Goal: Task Accomplishment & Management: Use online tool/utility

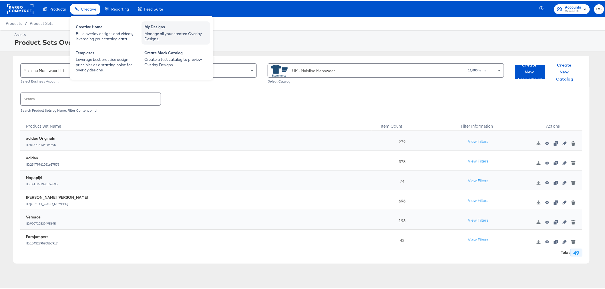
click at [165, 29] on div "My Designs" at bounding box center [175, 26] width 63 height 7
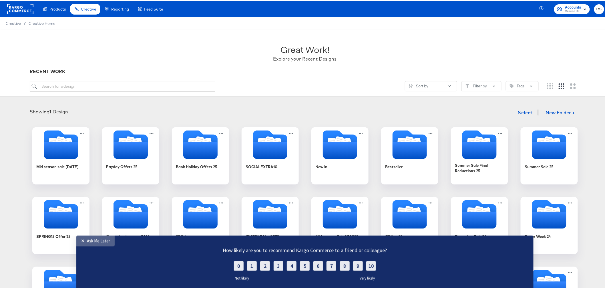
click at [87, 242] on div "Ask Me Later" at bounding box center [98, 240] width 23 height 5
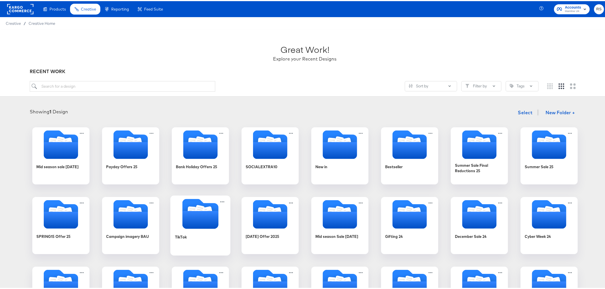
click at [208, 222] on icon "Folder" at bounding box center [200, 219] width 36 height 18
click at [208, 222] on div "Products Creative Reporting Feed Suite Accounts Mainline UK RS Creative / Creat…" at bounding box center [305, 210] width 610 height 420
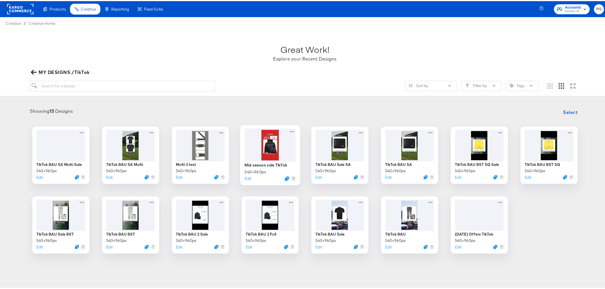
click at [276, 148] on div at bounding box center [270, 144] width 51 height 33
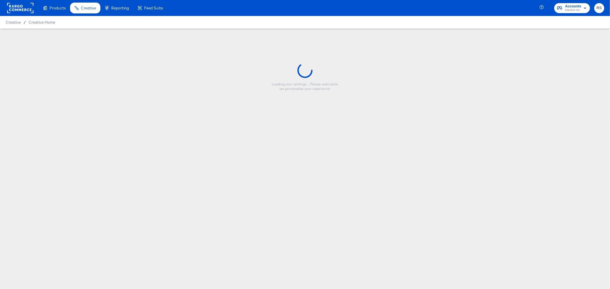
type input "Mid season sale TikTok"
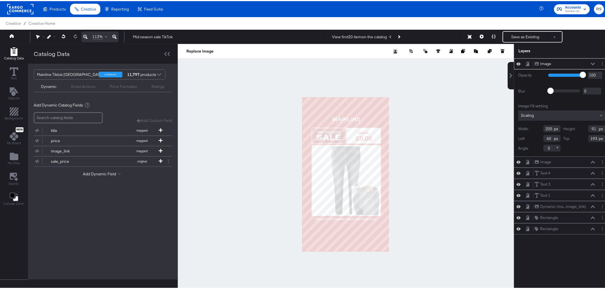
click at [446, 129] on div at bounding box center [346, 173] width 336 height 261
click at [501, 50] on icon at bounding box center [502, 50] width 3 height 3
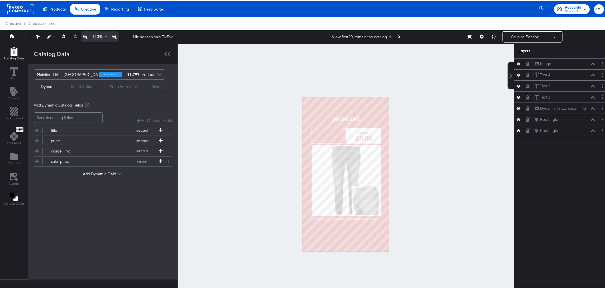
click at [450, 140] on div at bounding box center [346, 173] width 336 height 261
click at [18, 112] on icon "Add Rectangle" at bounding box center [14, 110] width 9 height 9
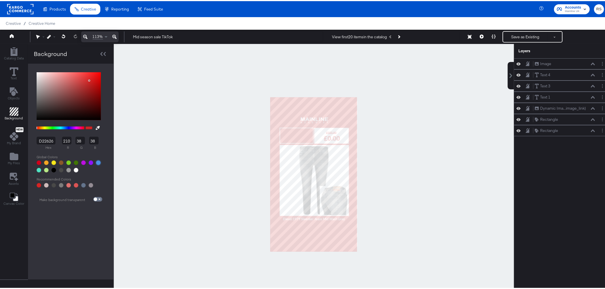
click at [100, 162] on div at bounding box center [98, 162] width 5 height 5
type input "4A90E2"
type input "74"
type input "144"
type input "226"
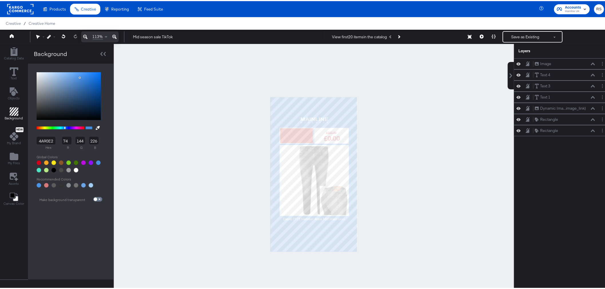
click at [37, 185] on div at bounding box center [39, 184] width 5 height 5
type input "4C94E4"
type input "76"
type input "148"
type input "228"
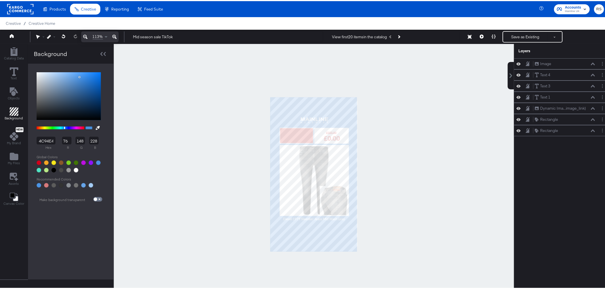
click at [50, 141] on input "4C94E4" at bounding box center [46, 140] width 19 height 8
type input "107"
type input "17"
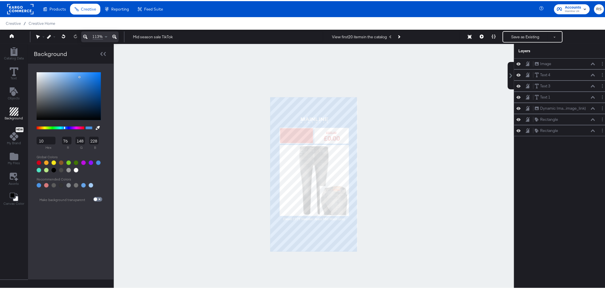
type input "0"
type input "119"
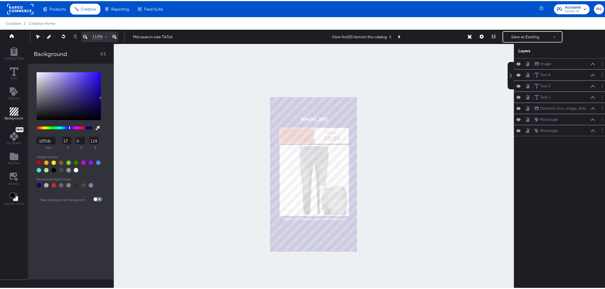
type input "107cbb"
type input "16"
type input "124"
type input "187"
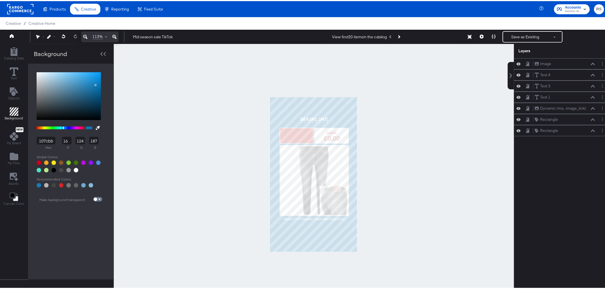
type input "107CBB"
click at [150, 142] on div at bounding box center [314, 173] width 400 height 261
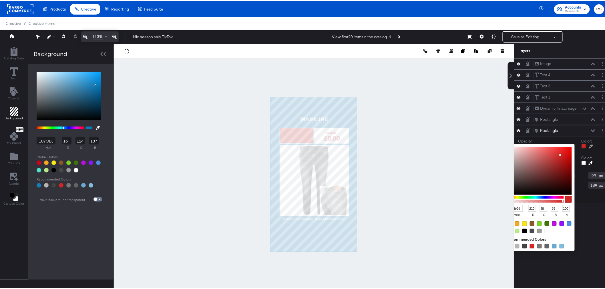
click at [582, 146] on div at bounding box center [584, 145] width 5 height 5
click at [514, 207] on input "D22626" at bounding box center [515, 207] width 15 height 7
type input "107"
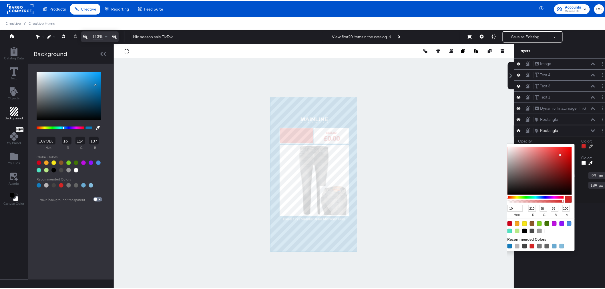
type input "17"
type input "0"
type input "119"
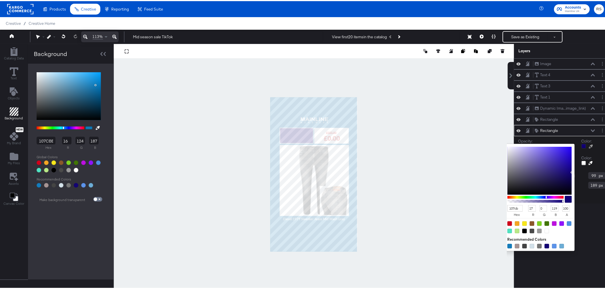
type input "107cbb"
type input "16"
type input "124"
type input "187"
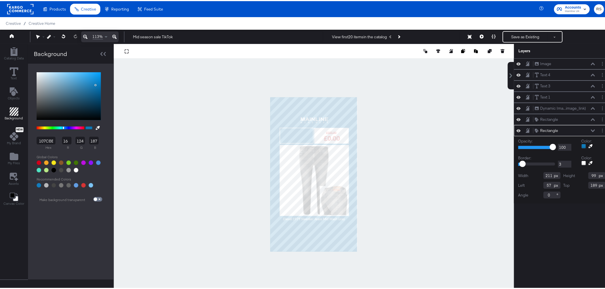
click at [596, 155] on div "Color:" at bounding box center [594, 160] width 24 height 12
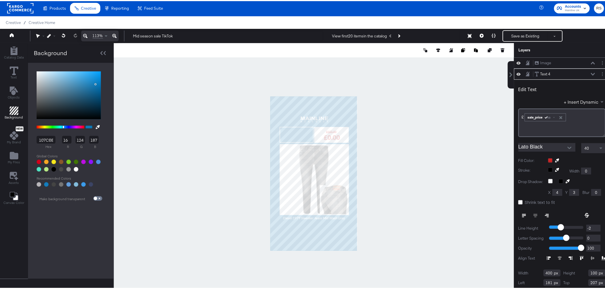
scroll to position [10, 0]
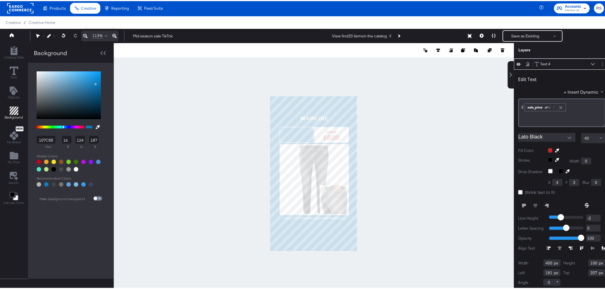
click at [548, 150] on div at bounding box center [576, 149] width 57 height 5
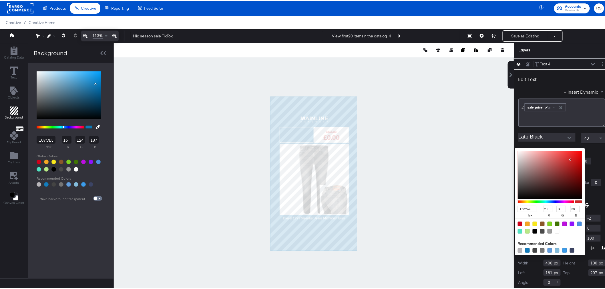
click at [521, 205] on input "D22626" at bounding box center [527, 208] width 19 height 7
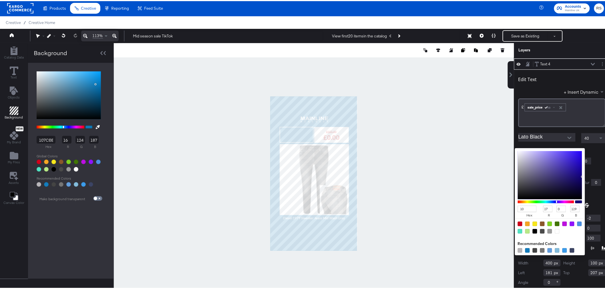
type input "107"
type input "17"
type input "0"
type input "119"
type input "107cbb"
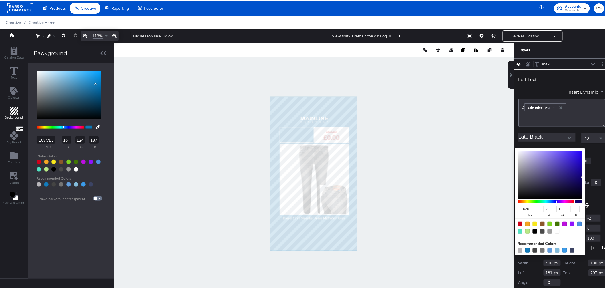
type input "16"
type input "124"
type input "187"
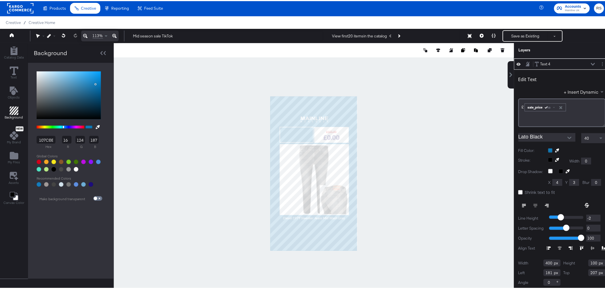
click at [596, 150] on div at bounding box center [576, 149] width 57 height 5
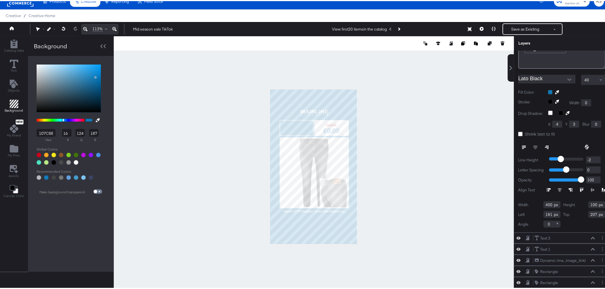
scroll to position [15, 0]
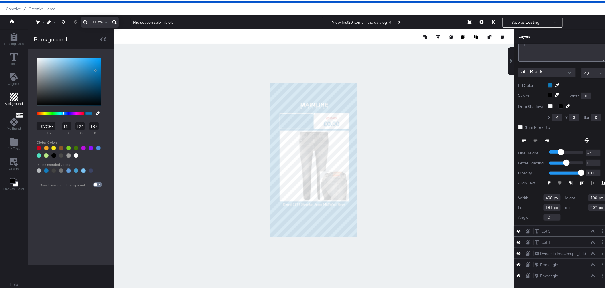
click at [570, 228] on div "Text 3 Text 3" at bounding box center [565, 231] width 61 height 6
click at [591, 229] on icon at bounding box center [593, 230] width 4 height 3
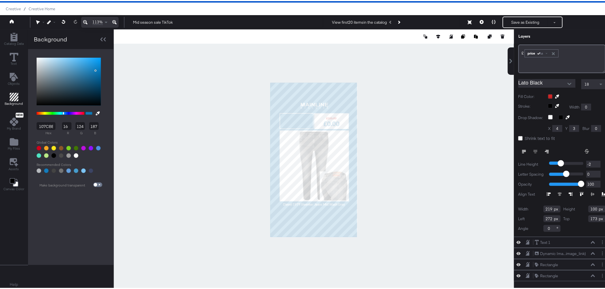
scroll to position [22, 0]
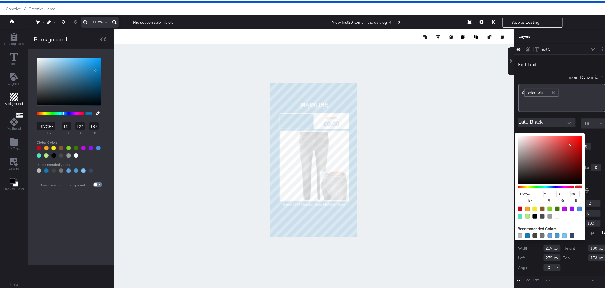
click at [548, 134] on div "D22626 hex 210 r 38 g 38 b 100 a Recommended Colors" at bounding box center [576, 134] width 57 height 5
click at [518, 194] on input "D22626" at bounding box center [527, 193] width 19 height 7
type input "107"
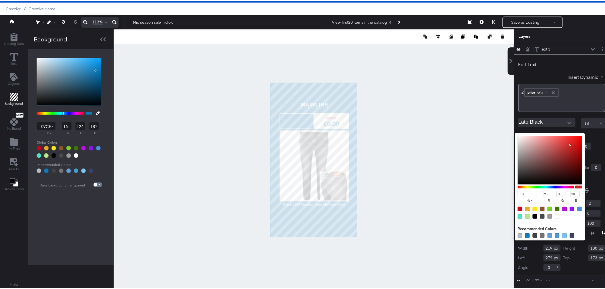
type input "17"
type input "0"
type input "119"
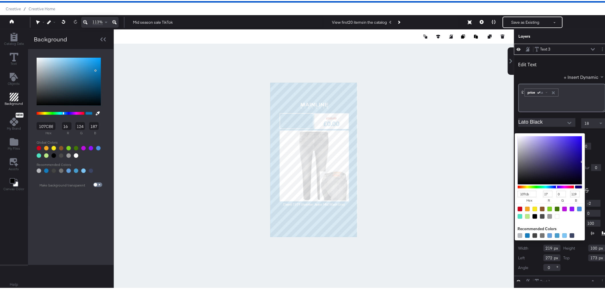
type input "107cbb"
type input "16"
type input "124"
type input "187"
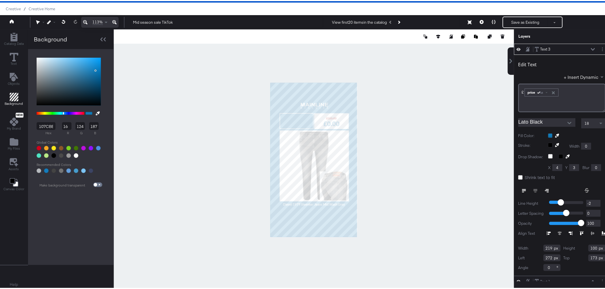
click at [588, 150] on div "Edit Text + Insert Dynamic £﻿ ﻿ price Aa ﻿ Lato Black 18 Fill Color: Stroke: Wi…" at bounding box center [562, 164] width 96 height 221
click at [581, 47] on div "Text 3 Text 3" at bounding box center [565, 48] width 61 height 6
click at [591, 47] on icon at bounding box center [593, 48] width 4 height 3
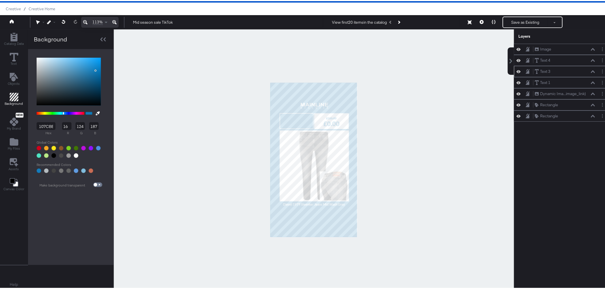
scroll to position [0, 0]
click at [591, 81] on icon at bounding box center [593, 81] width 4 height 3
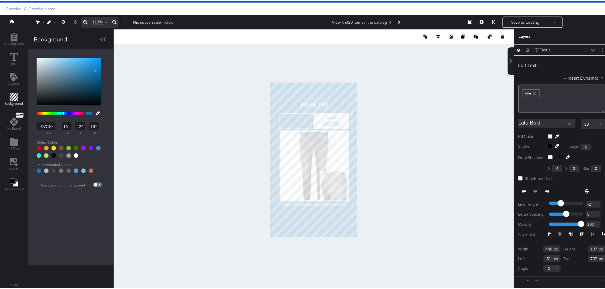
click at [441, 150] on div at bounding box center [314, 158] width 400 height 261
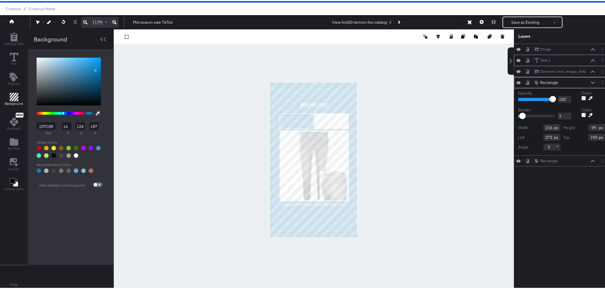
click at [553, 60] on div "Text 1 Text 1" at bounding box center [565, 59] width 61 height 6
click at [600, 58] on button "Layer Options" at bounding box center [603, 59] width 6 height 6
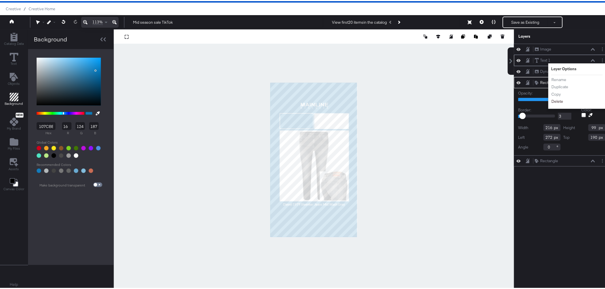
click at [553, 102] on button "Delete" at bounding box center [557, 101] width 12 height 6
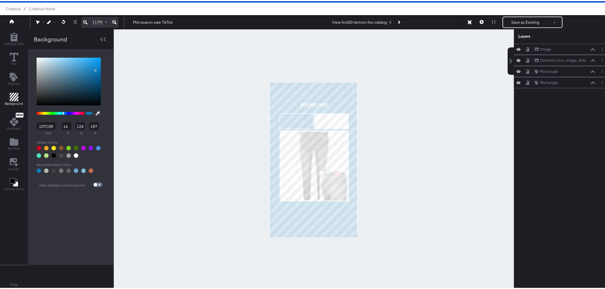
click at [461, 120] on div at bounding box center [314, 158] width 400 height 261
click at [62, 21] on icon at bounding box center [64, 21] width 4 height 4
click at [407, 119] on div at bounding box center [314, 158] width 400 height 261
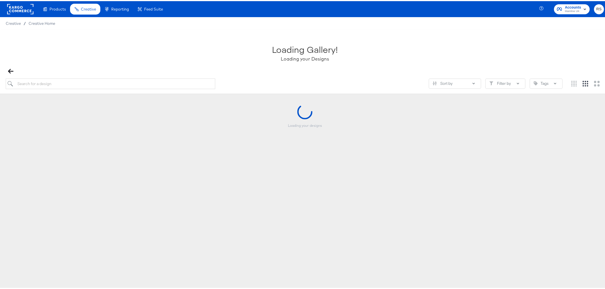
click at [330, 30] on div "Loading Gallery! Loading your Designs Sort by Filter by Tags" at bounding box center [305, 61] width 610 height 64
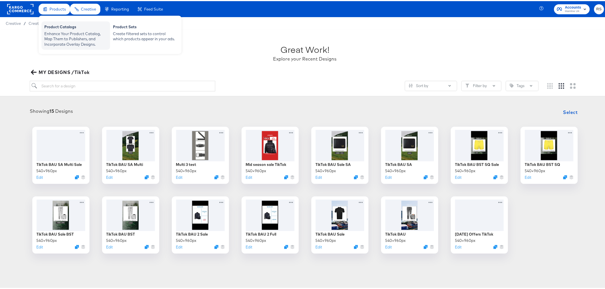
click at [53, 31] on div "Enhance Your Product Catalog, Map Them to Publishers, and Incorporate Overlay D…" at bounding box center [75, 38] width 63 height 16
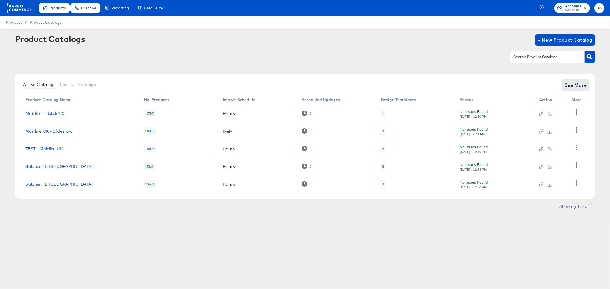
click at [574, 88] on span "See More" at bounding box center [576, 85] width 22 height 8
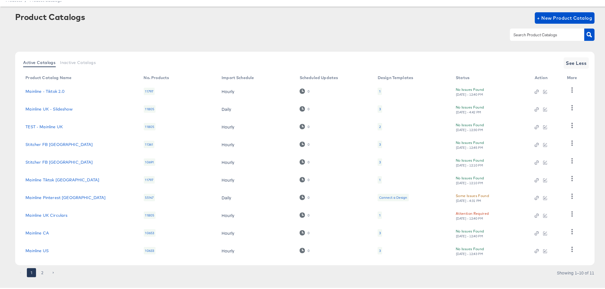
scroll to position [30, 0]
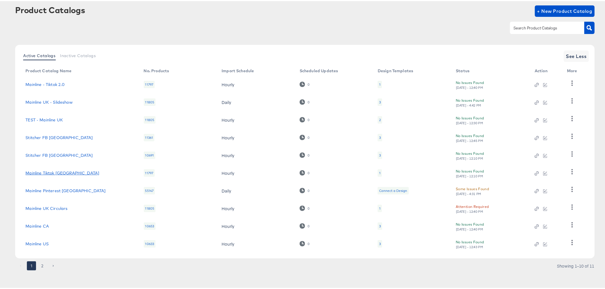
click at [48, 170] on link "Mainline Tiktok [GEOGRAPHIC_DATA]" at bounding box center [62, 172] width 74 height 5
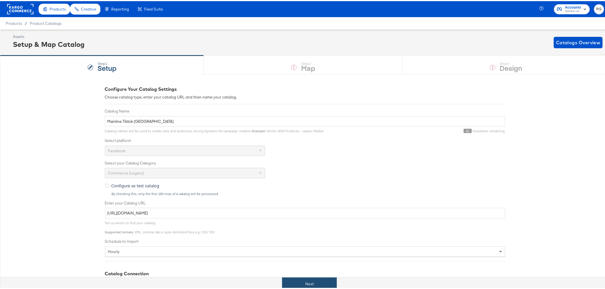
click at [323, 282] on button "Next" at bounding box center [309, 283] width 55 height 13
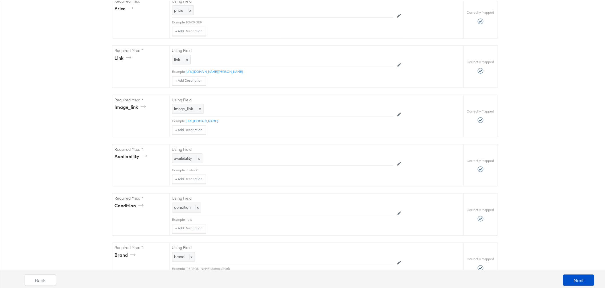
scroll to position [368, 0]
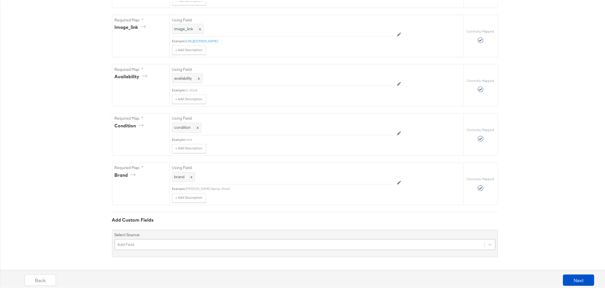
drag, startPoint x: 165, startPoint y: 235, endPoint x: 143, endPoint y: 241, distance: 22.7
click at [163, 236] on div "Select Source: Add Field" at bounding box center [305, 242] width 386 height 27
click at [144, 241] on div "Add Field" at bounding box center [305, 244] width 381 height 11
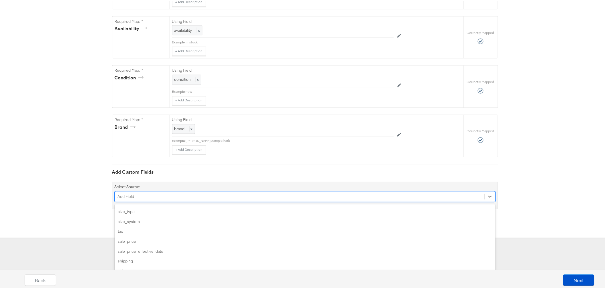
scroll to position [159, 0]
click at [139, 264] on div "custom_label_1" at bounding box center [305, 268] width 381 height 10
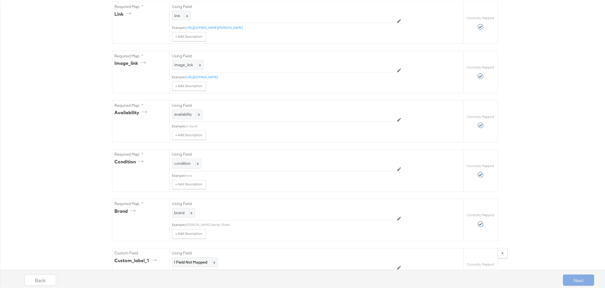
scroll to position [320, 0]
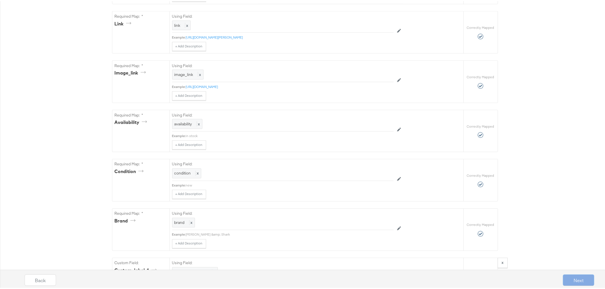
click at [65, 134] on div "{"id":"{{{\"sku_id\"}}}","title":"{{{\"title\"}}}","description":"{{{\"descript…" at bounding box center [305, 67] width 610 height 628
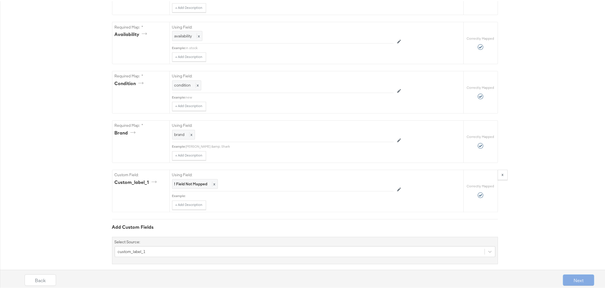
scroll to position [416, 0]
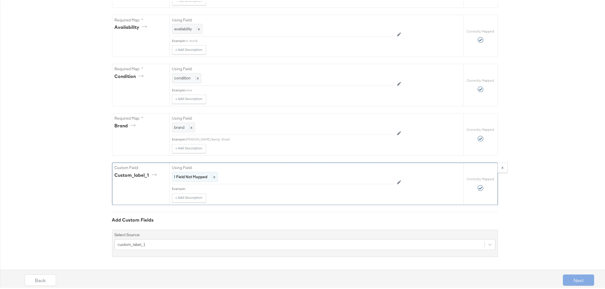
click at [190, 178] on strong "! Field Not Mapped" at bounding box center [190, 176] width 33 height 5
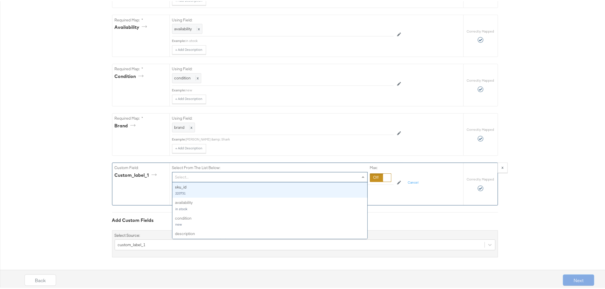
click at [199, 179] on div "Select..." at bounding box center [269, 177] width 195 height 10
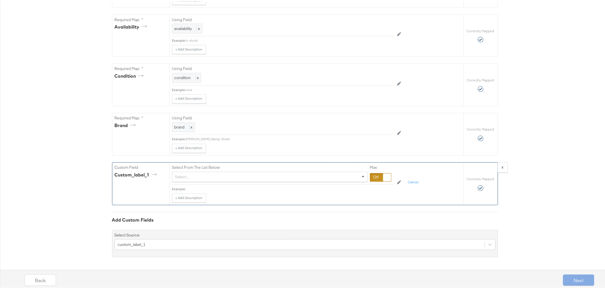
click at [393, 193] on div "Select From The List Below: Select... Max: Example: + Add Description Add Note …" at bounding box center [297, 182] width 250 height 40
click at [360, 175] on span at bounding box center [363, 176] width 7 height 10
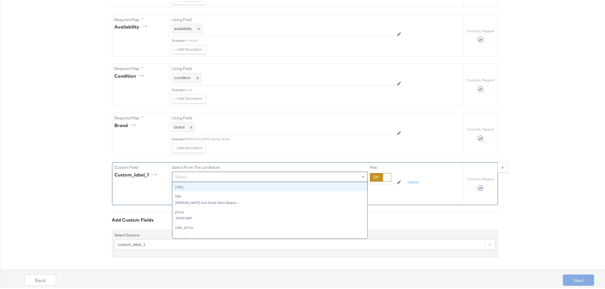
scroll to position [126, 0]
click at [252, 174] on div "Select..." at bounding box center [269, 176] width 195 height 10
click at [254, 173] on div "Select..." at bounding box center [269, 176] width 195 height 10
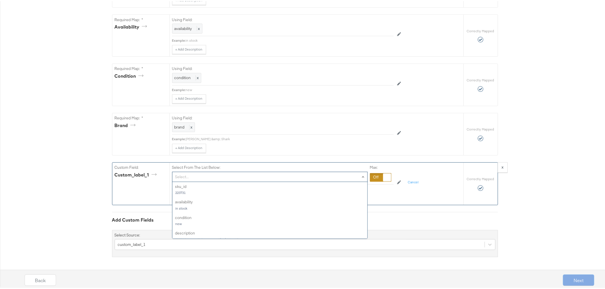
scroll to position [0, 0]
click at [414, 182] on button "Cancel" at bounding box center [414, 181] width 18 height 9
click at [213, 174] on span "x" at bounding box center [213, 176] width 3 height 5
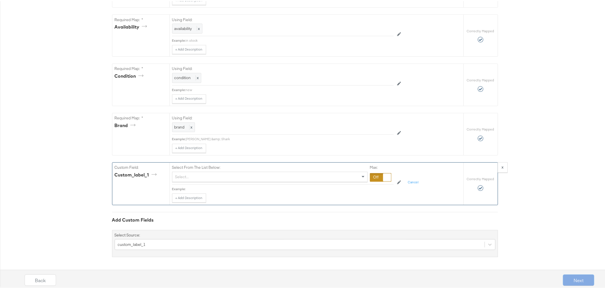
scroll to position [418, 0]
click at [408, 181] on button "Cancel" at bounding box center [414, 181] width 18 height 9
click at [174, 175] on strong "! Field Not Mapped" at bounding box center [190, 176] width 33 height 5
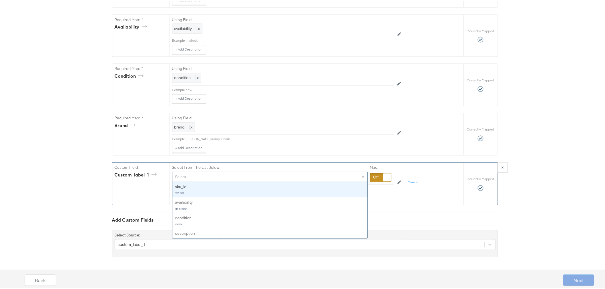
click at [176, 176] on div "Select..." at bounding box center [269, 176] width 195 height 10
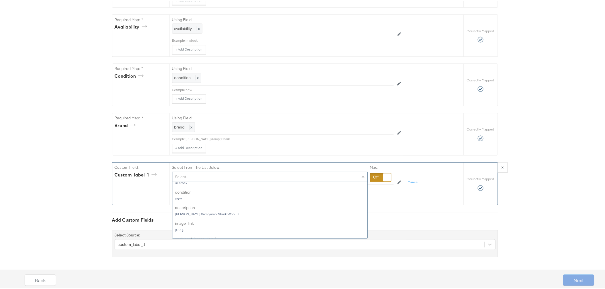
scroll to position [0, 0]
click at [505, 165] on button "x" at bounding box center [503, 167] width 10 height 10
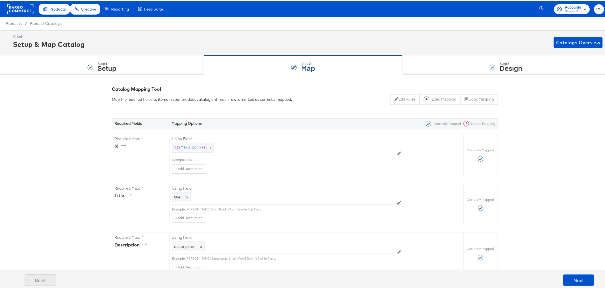
click at [42, 277] on button "Back" at bounding box center [40, 279] width 31 height 11
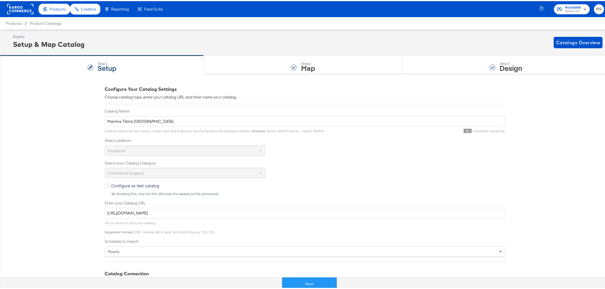
click at [42, 278] on div at bounding box center [141, 283] width 282 height 13
click at [36, 18] on div "Products / Product Catalogs" at bounding box center [305, 22] width 610 height 13
drag, startPoint x: 41, startPoint y: 22, endPoint x: 7, endPoint y: 30, distance: 34.1
click at [41, 22] on span "Product Catalogs" at bounding box center [46, 22] width 32 height 5
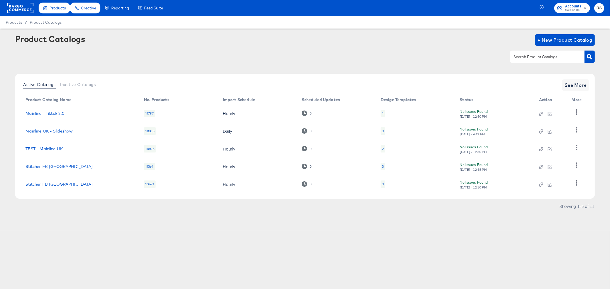
click at [424, 204] on div "Active Catalogs Inactive Catalogs See More Product Catalog Name No. Products Im…" at bounding box center [304, 144] width 579 height 140
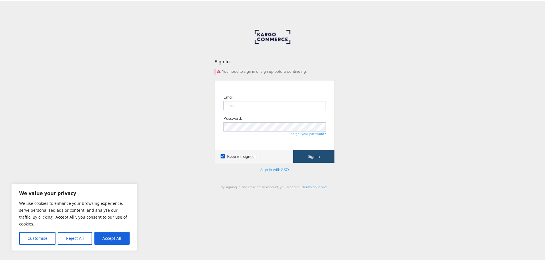
type input "rebecca@mainlinemenswear.co.uk"
click at [301, 152] on button "Sign In" at bounding box center [313, 155] width 41 height 13
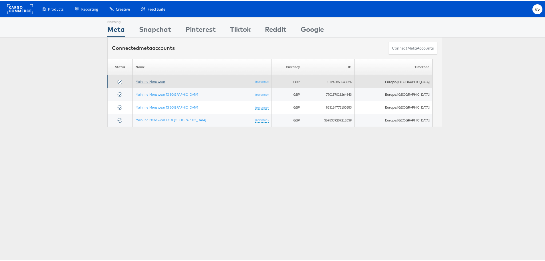
click at [165, 81] on link "Mainline Menswear" at bounding box center [150, 80] width 29 height 4
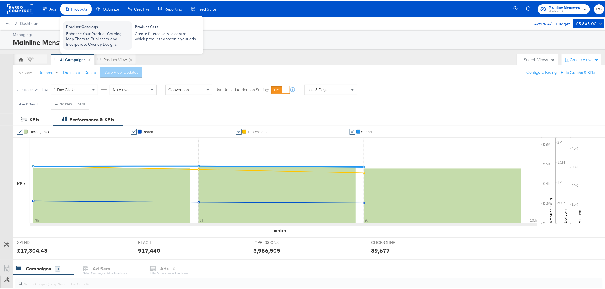
click at [89, 31] on div "Enhance Your Product Catalog, Map Them to Publishers, and Incorporate Overlay D…" at bounding box center [97, 38] width 63 height 16
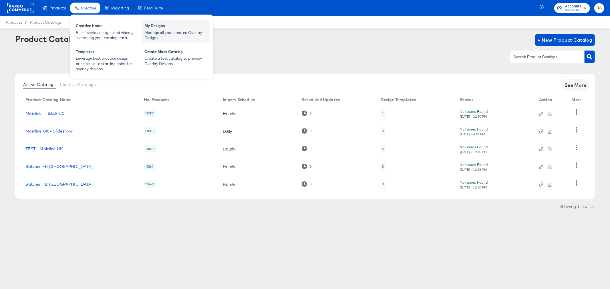
click at [162, 33] on div "Manage all your created Overlay Designs." at bounding box center [175, 35] width 63 height 11
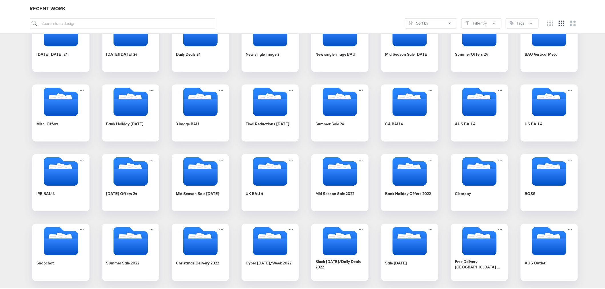
scroll to position [272, 0]
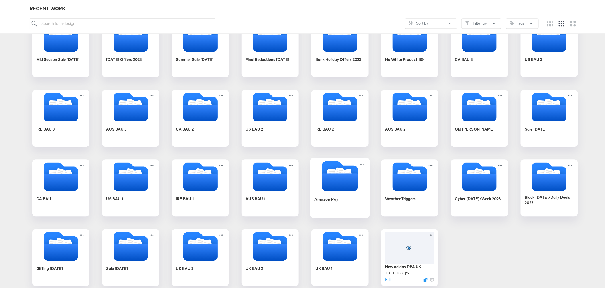
click at [342, 195] on div "Amazon Pay" at bounding box center [339, 203] width 51 height 22
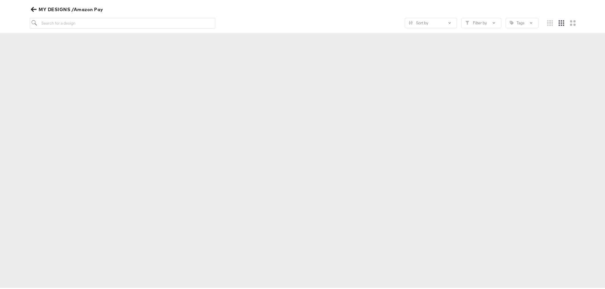
scroll to position [65, 0]
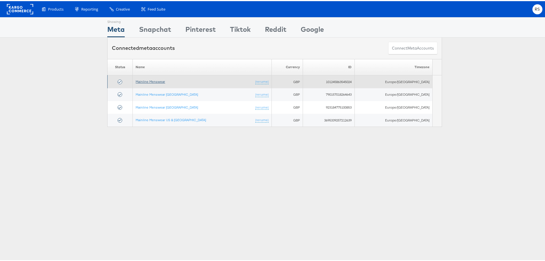
click at [157, 79] on link "Mainline Menswear" at bounding box center [150, 80] width 29 height 4
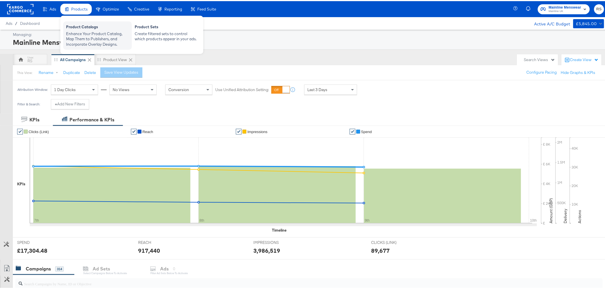
click at [91, 33] on div "Enhance Your Product Catalog, Map Them to Publishers, and Incorporate Overlay D…" at bounding box center [97, 38] width 63 height 16
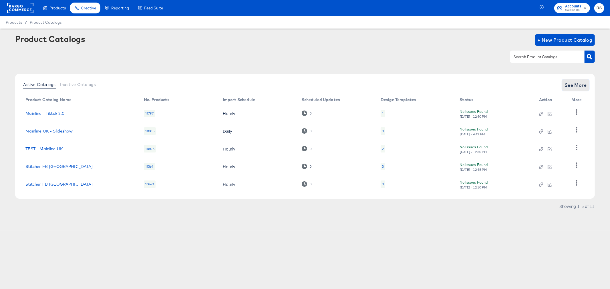
click at [567, 85] on span "See More" at bounding box center [576, 85] width 22 height 8
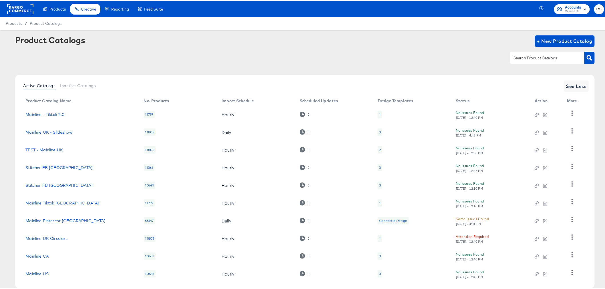
scroll to position [30, 0]
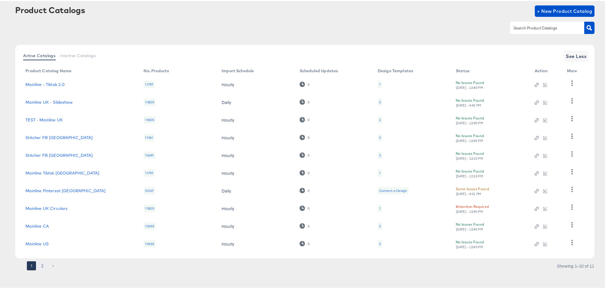
click at [42, 265] on button "2" at bounding box center [42, 265] width 9 height 9
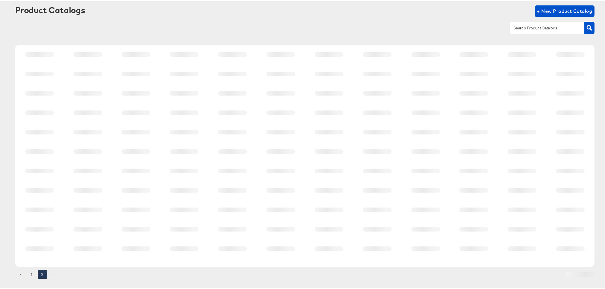
scroll to position [0, 0]
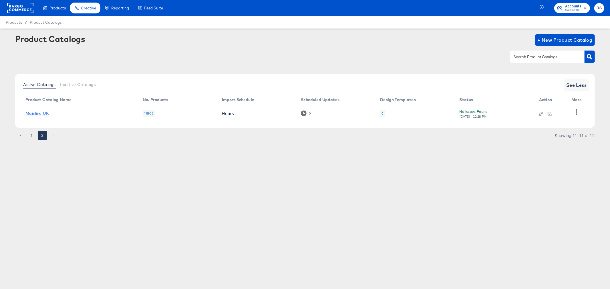
click at [46, 113] on link "Mainline UK" at bounding box center [36, 113] width 23 height 5
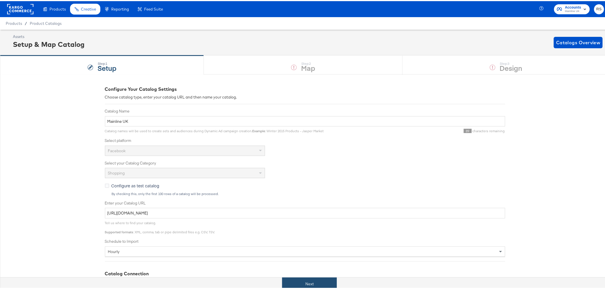
click at [310, 282] on button "Next" at bounding box center [309, 283] width 55 height 13
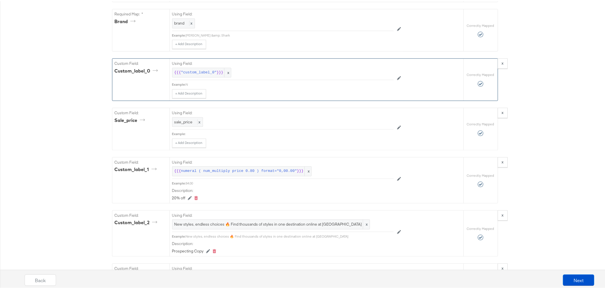
scroll to position [540, 0]
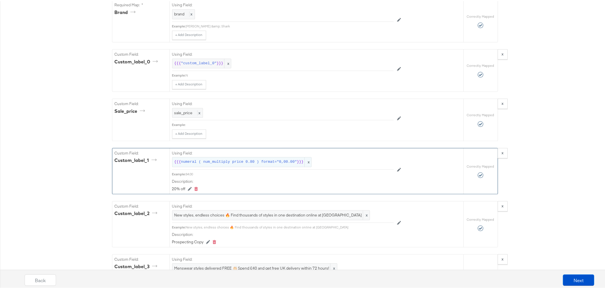
click at [283, 161] on span "numeral ( num_multiply price 0.80 ) format="0,00.00"" at bounding box center [239, 160] width 116 height 5
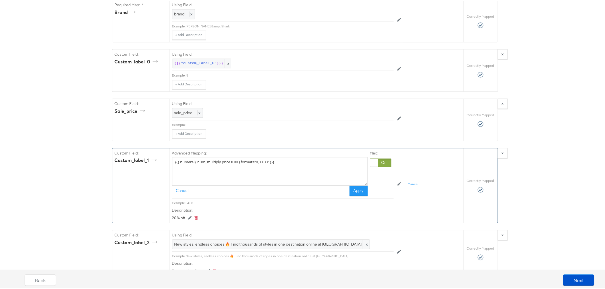
click at [283, 161] on textarea "{{{ numeral ( num_multiply price 0.80 ) format="0,00.00" }}}" at bounding box center [270, 170] width 196 height 29
click at [354, 193] on button "Apply" at bounding box center [359, 190] width 18 height 10
